Goal: Information Seeking & Learning: Understand process/instructions

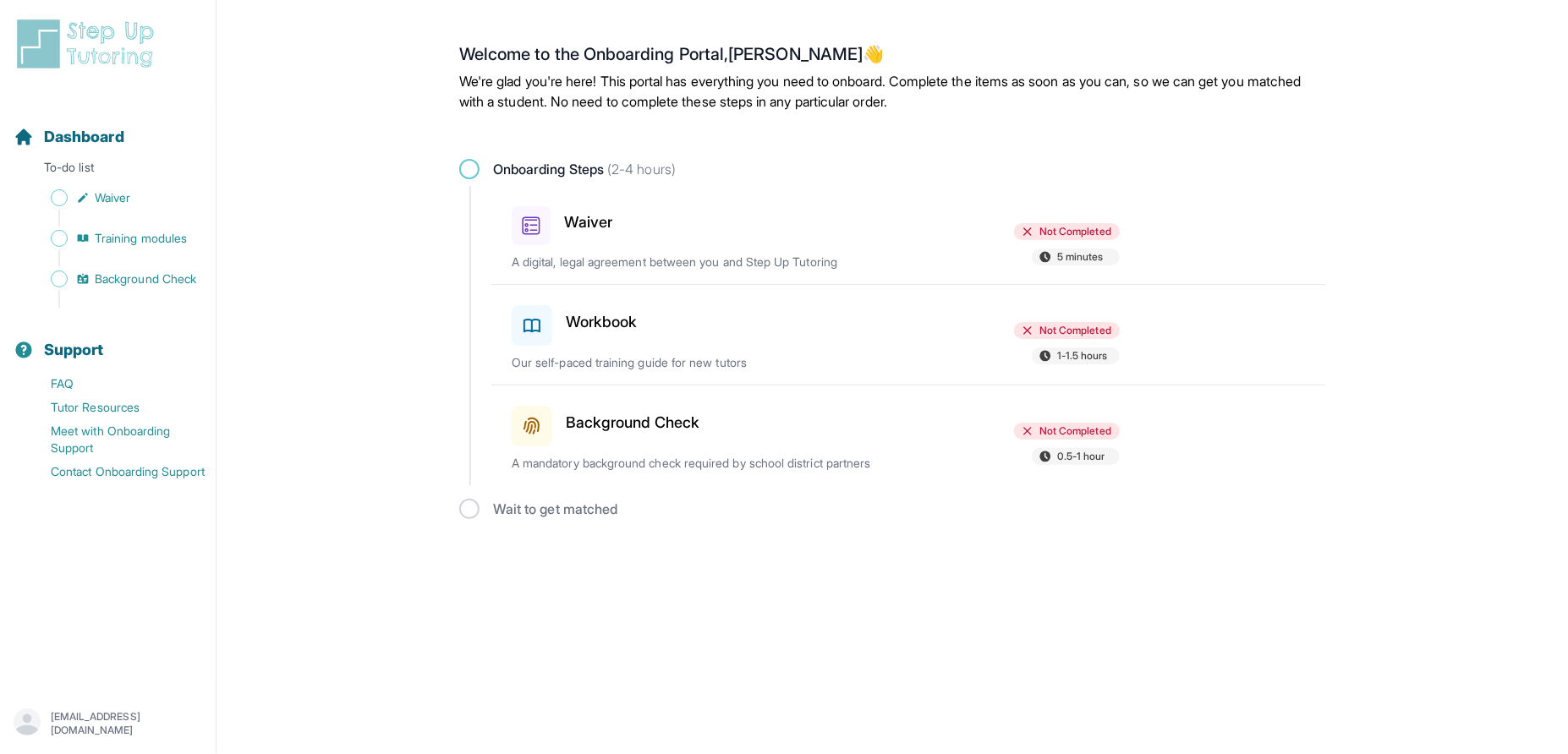
click at [591, 224] on h3 "Waiver" at bounding box center [588, 223] width 49 height 24
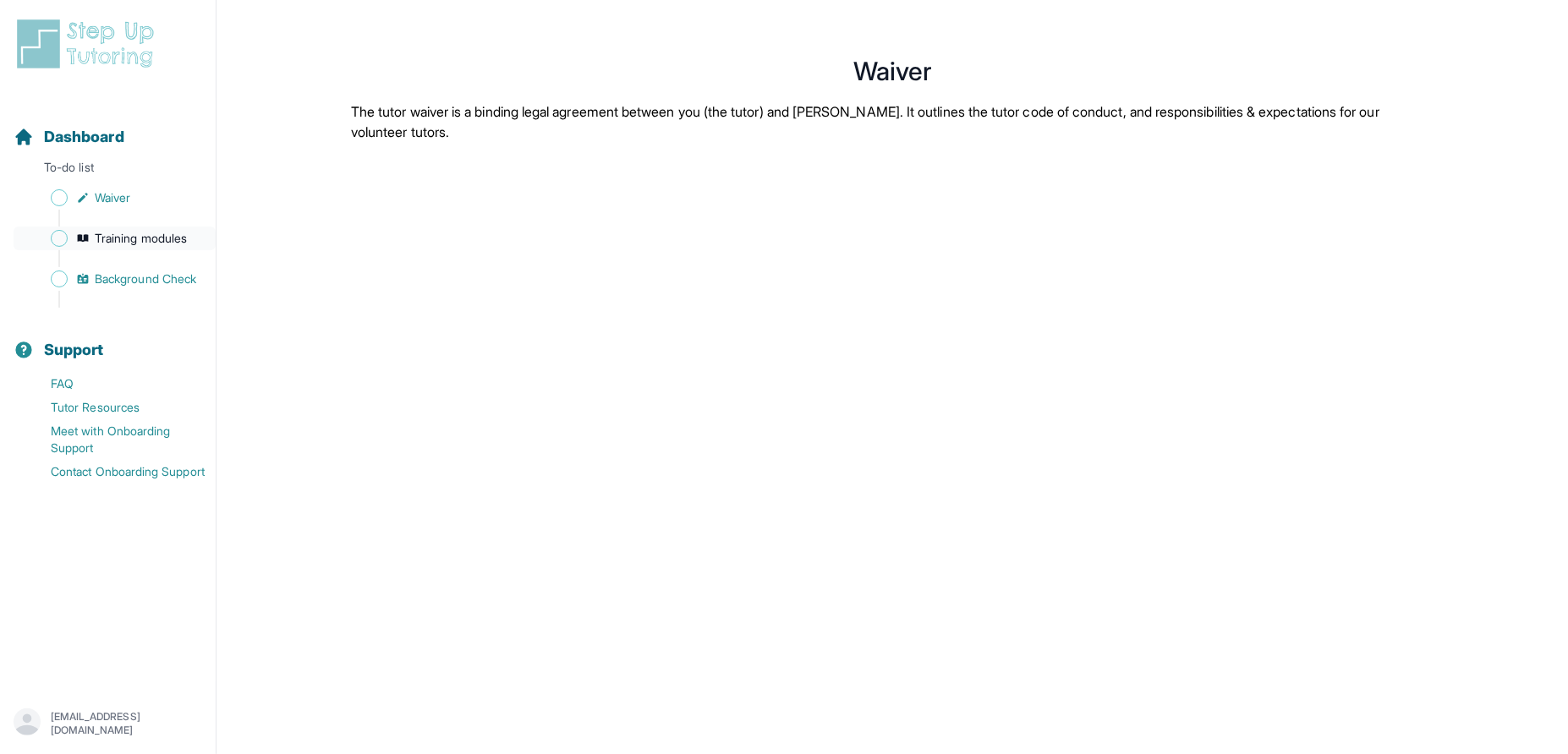
click at [146, 231] on span "Training modules" at bounding box center [141, 237] width 92 height 17
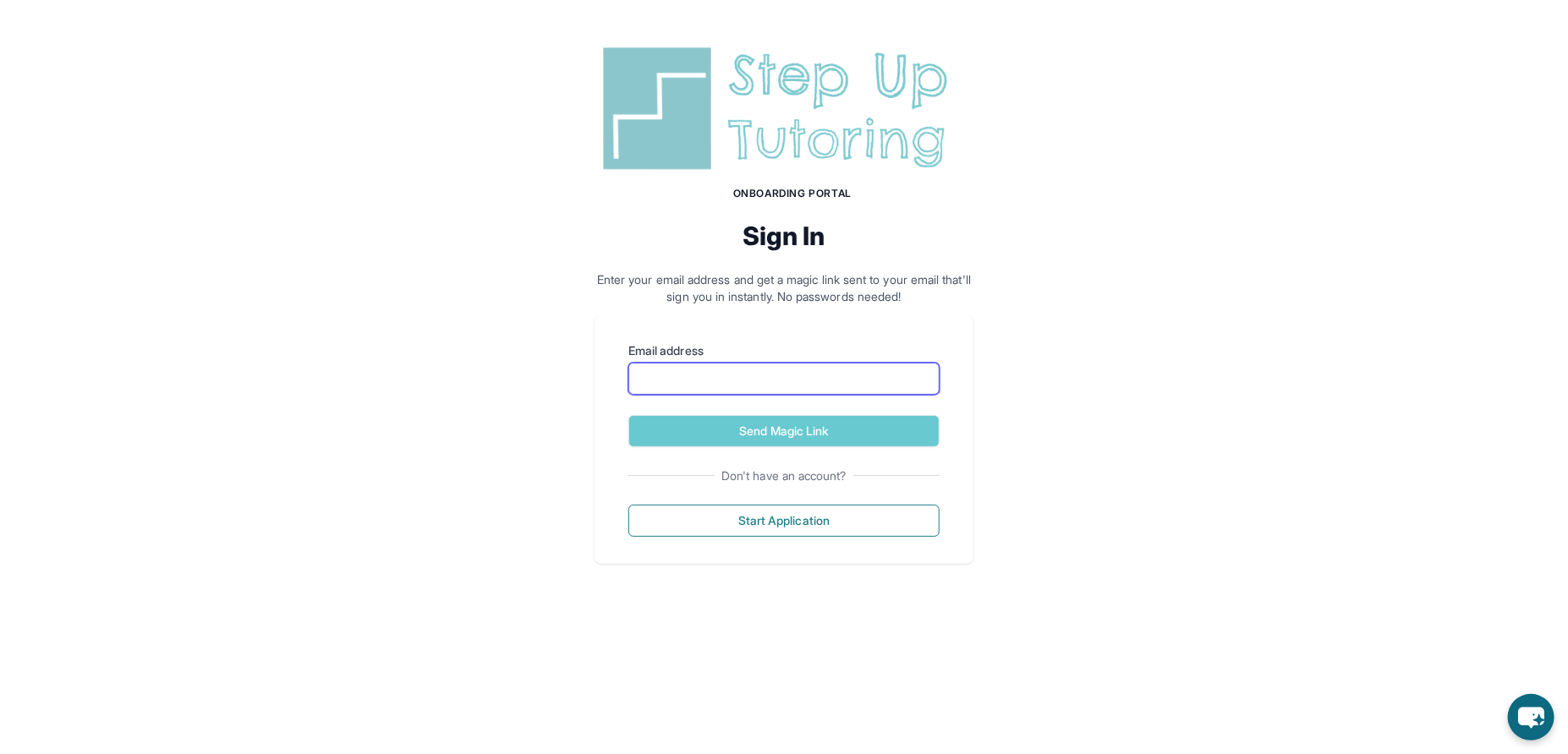
click at [677, 378] on input "Email address" at bounding box center [784, 379] width 311 height 32
click at [427, 316] on div "Onboarding Portal Sign In Enter your email address and get a magic link sent to…" at bounding box center [784, 302] width 1568 height 605
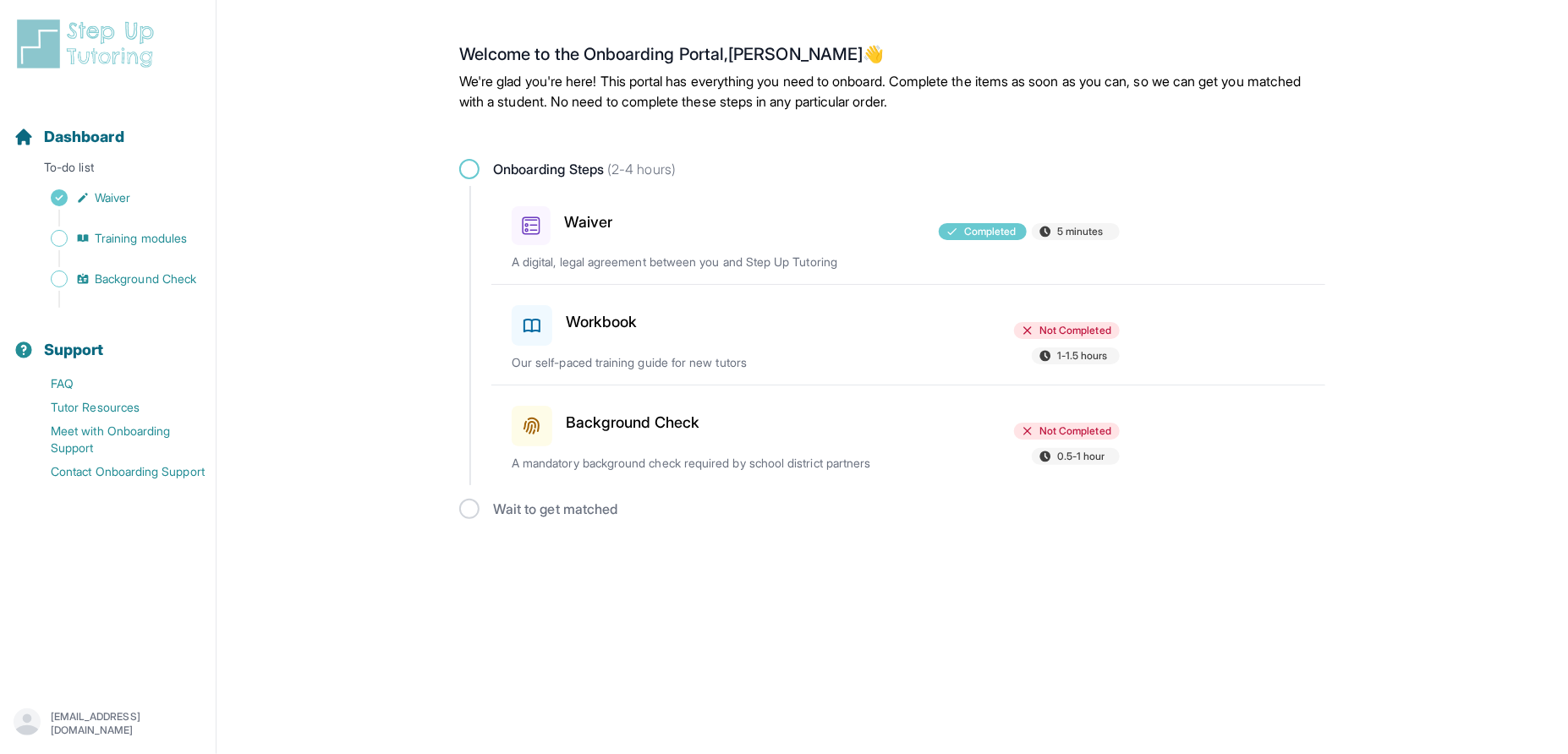
click at [637, 415] on h3 "Background Check" at bounding box center [633, 423] width 134 height 24
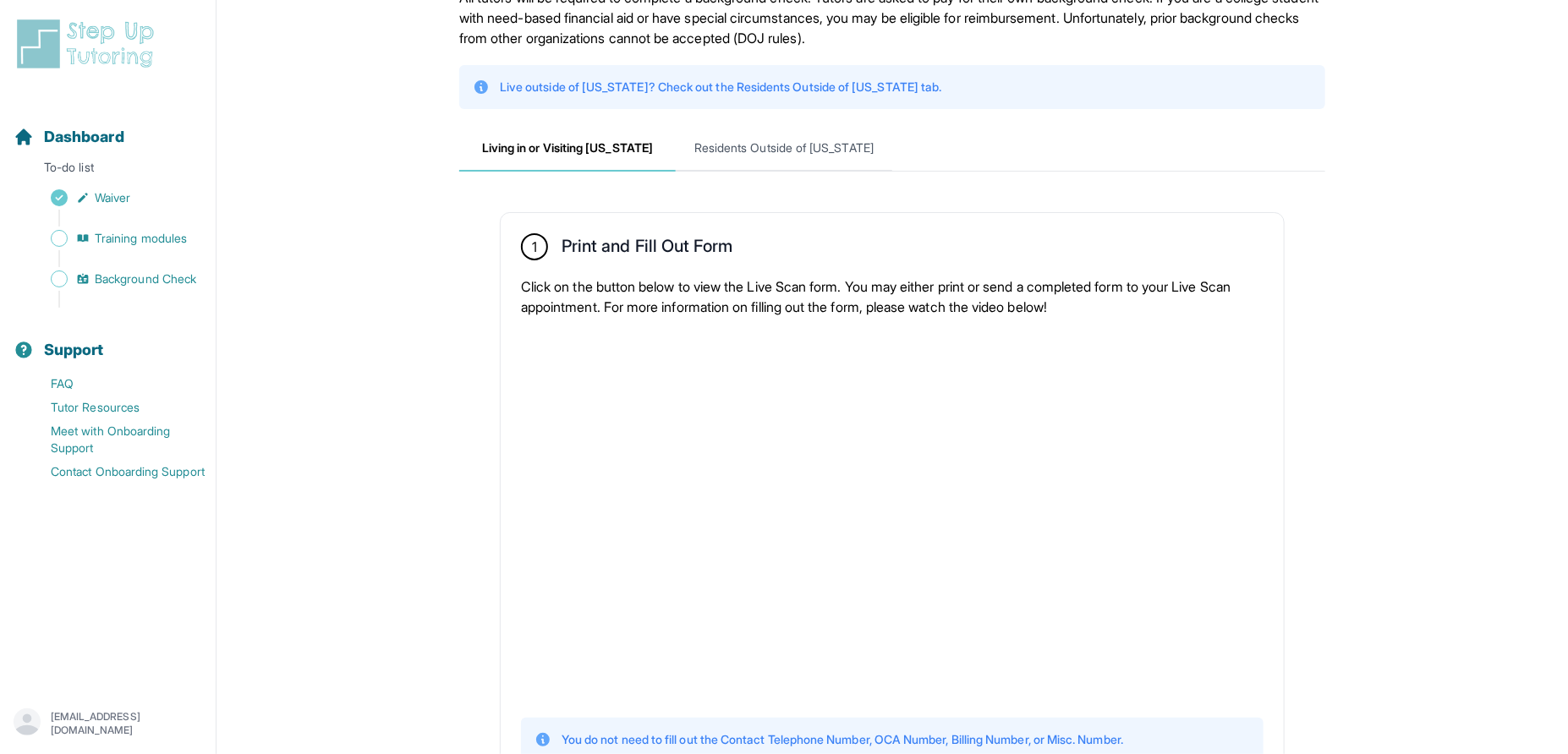
scroll to position [95, 0]
click at [787, 141] on span "Residents Outside of California" at bounding box center [784, 151] width 217 height 46
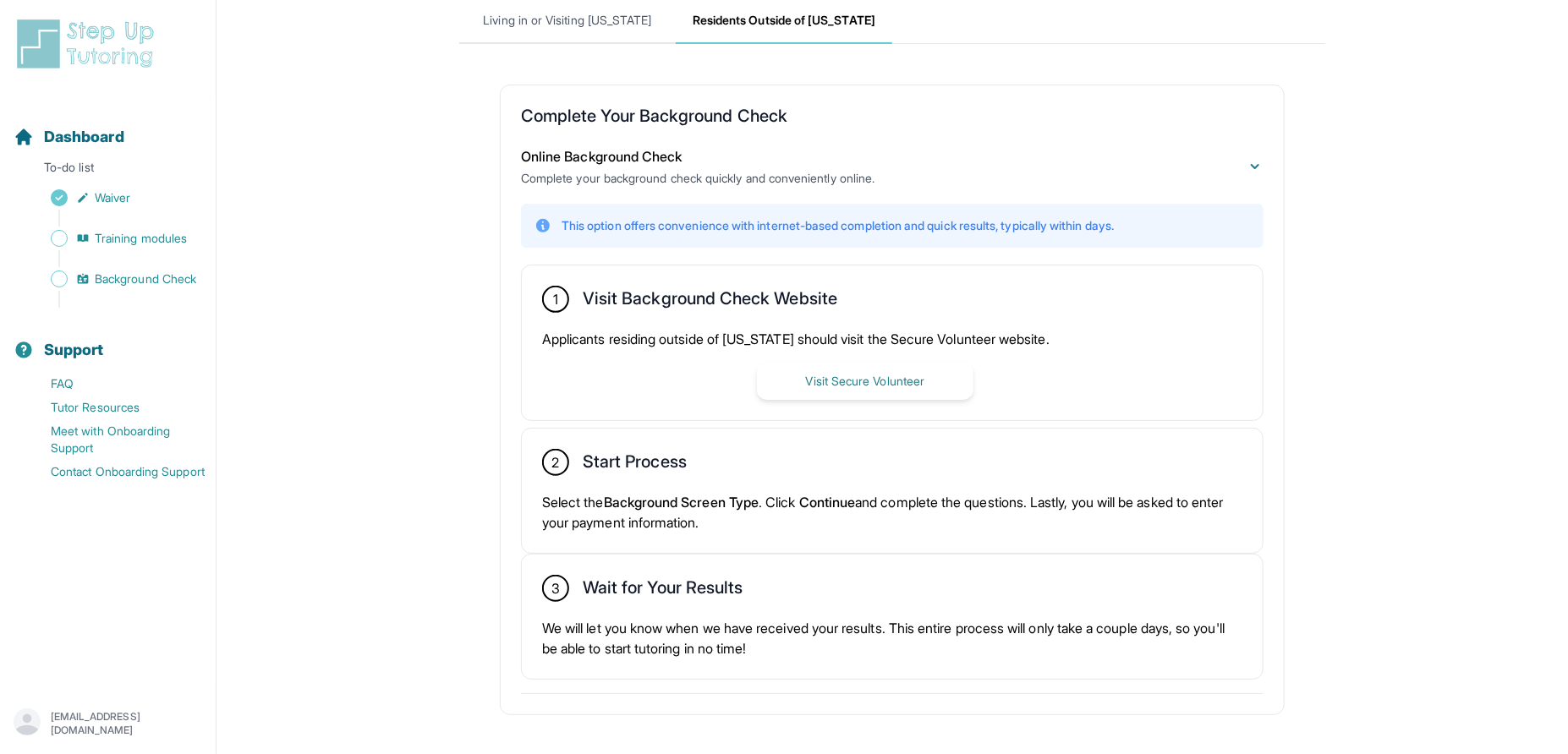
scroll to position [248, 0]
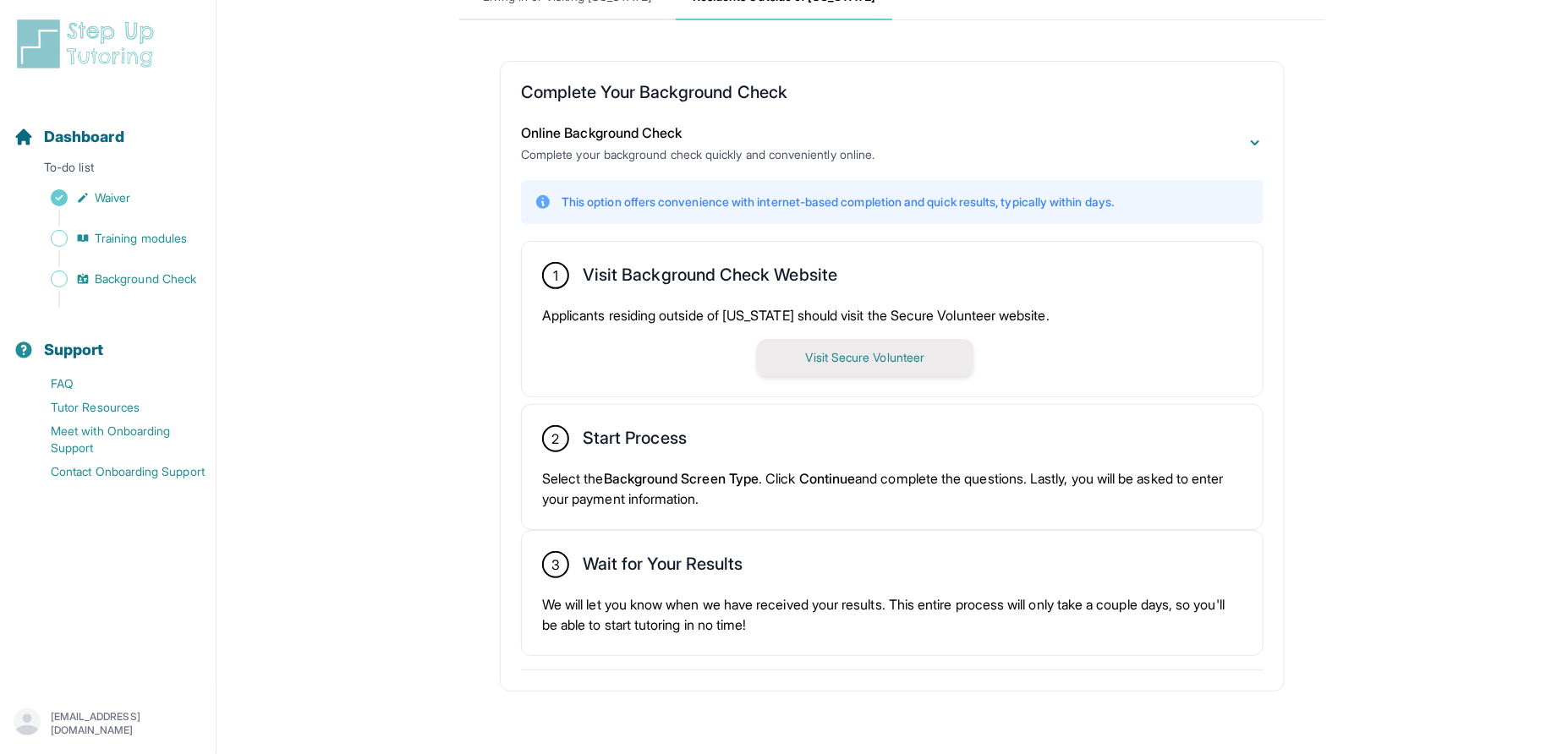
click at [854, 367] on button "Visit Secure Volunteer" at bounding box center [865, 358] width 217 height 38
click at [147, 247] on link "Training modules" at bounding box center [115, 238] width 202 height 24
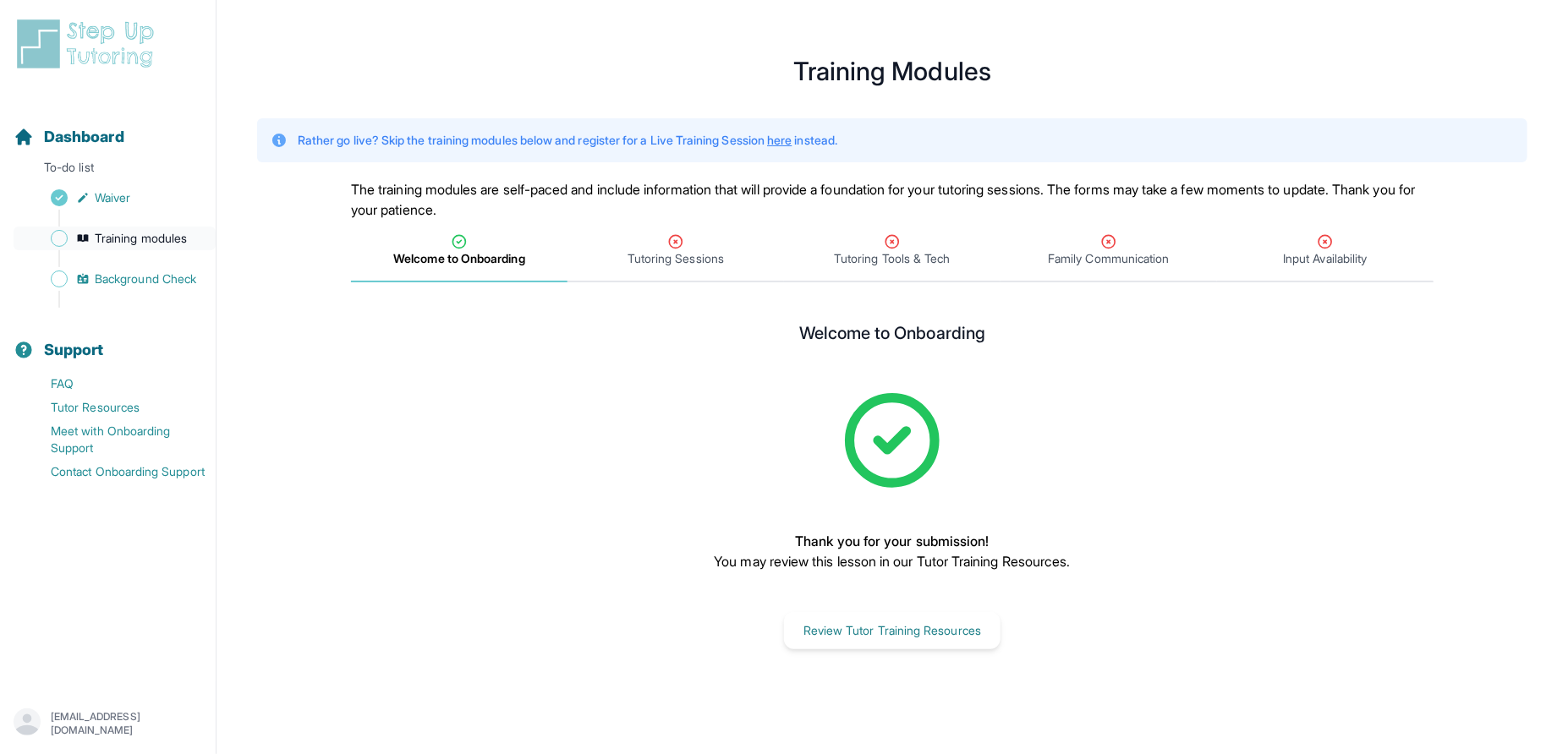
click at [147, 247] on link "Training modules" at bounding box center [115, 238] width 202 height 24
click at [698, 263] on span "Tutoring Sessions" at bounding box center [675, 258] width 96 height 17
